Goal: Task Accomplishment & Management: Manage account settings

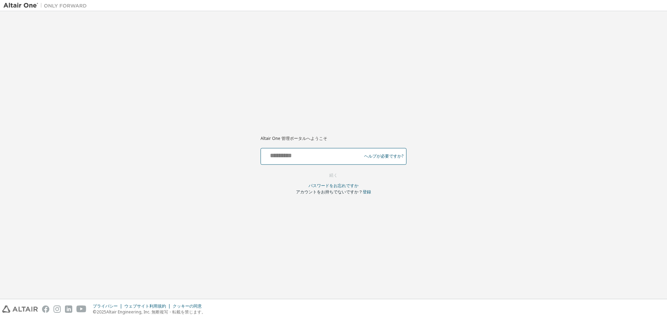
click at [298, 156] on input "text" at bounding box center [312, 155] width 97 height 10
type input "**********"
click at [333, 179] on button "続く" at bounding box center [333, 175] width 23 height 10
